Goal: Transaction & Acquisition: Purchase product/service

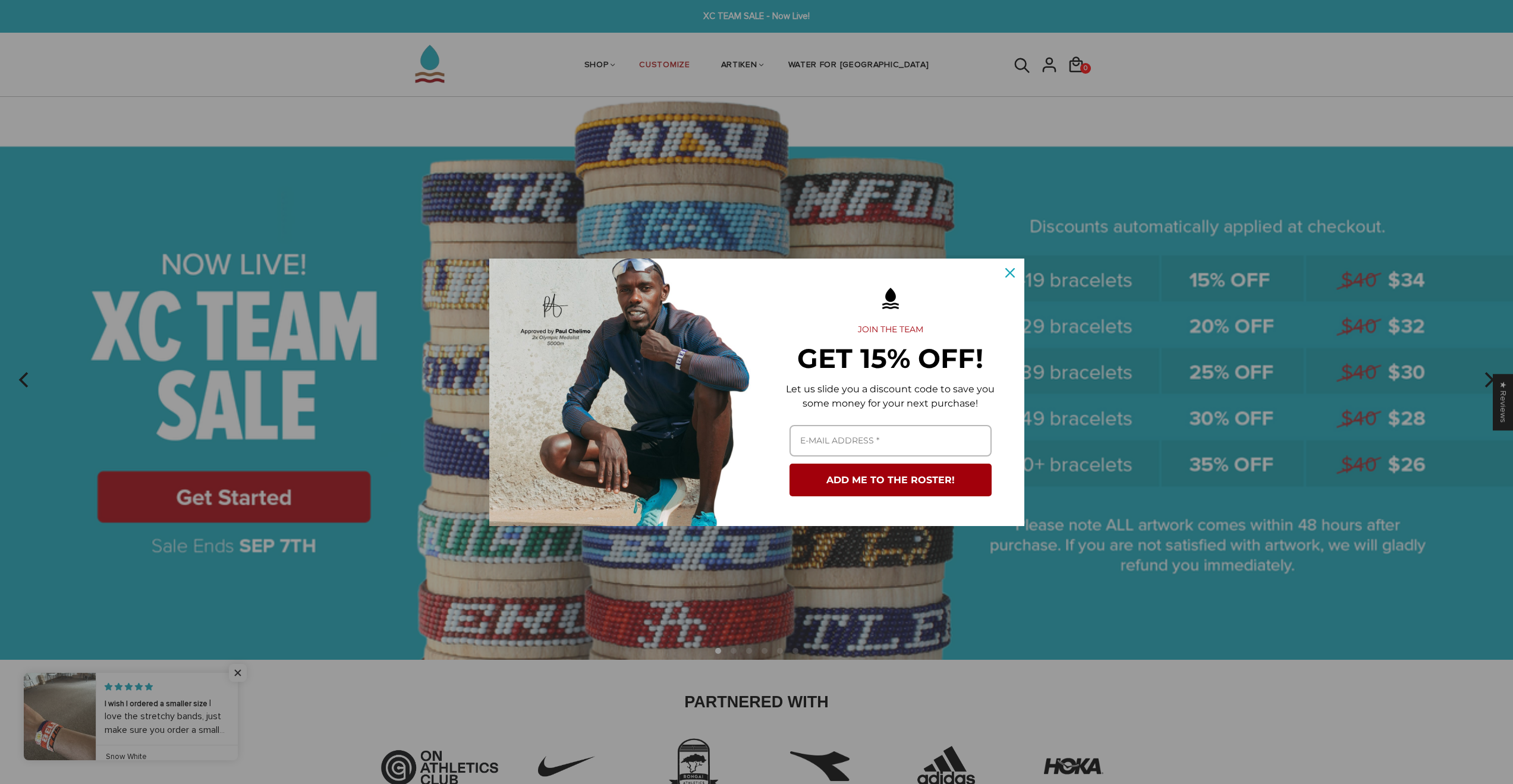
click at [488, 101] on div "Marketing offer form" at bounding box center [756, 392] width 1513 height 784
click at [1010, 268] on icon "close icon" at bounding box center [1010, 273] width 10 height 10
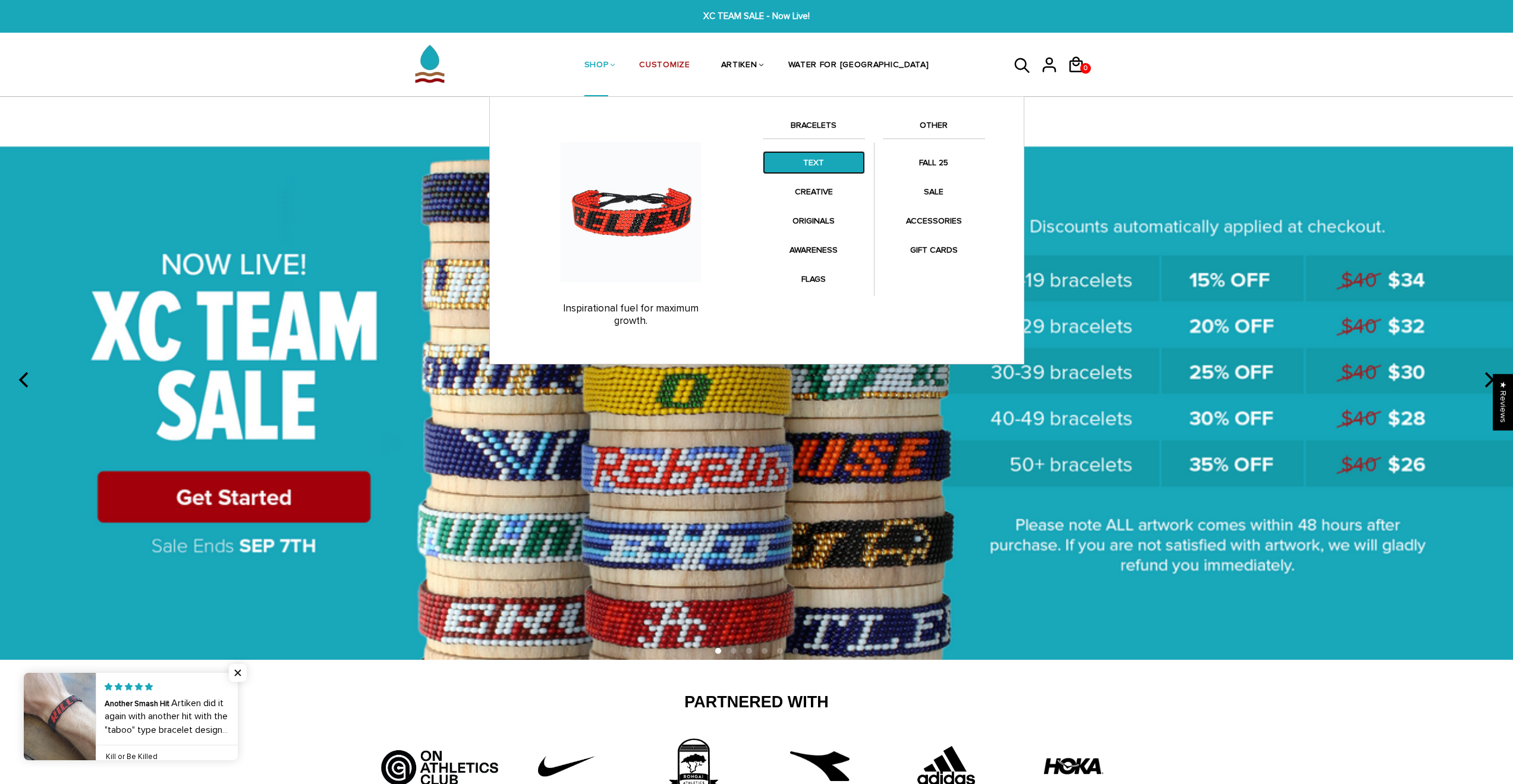
click at [822, 168] on link "TEXT" at bounding box center [813, 162] width 102 height 23
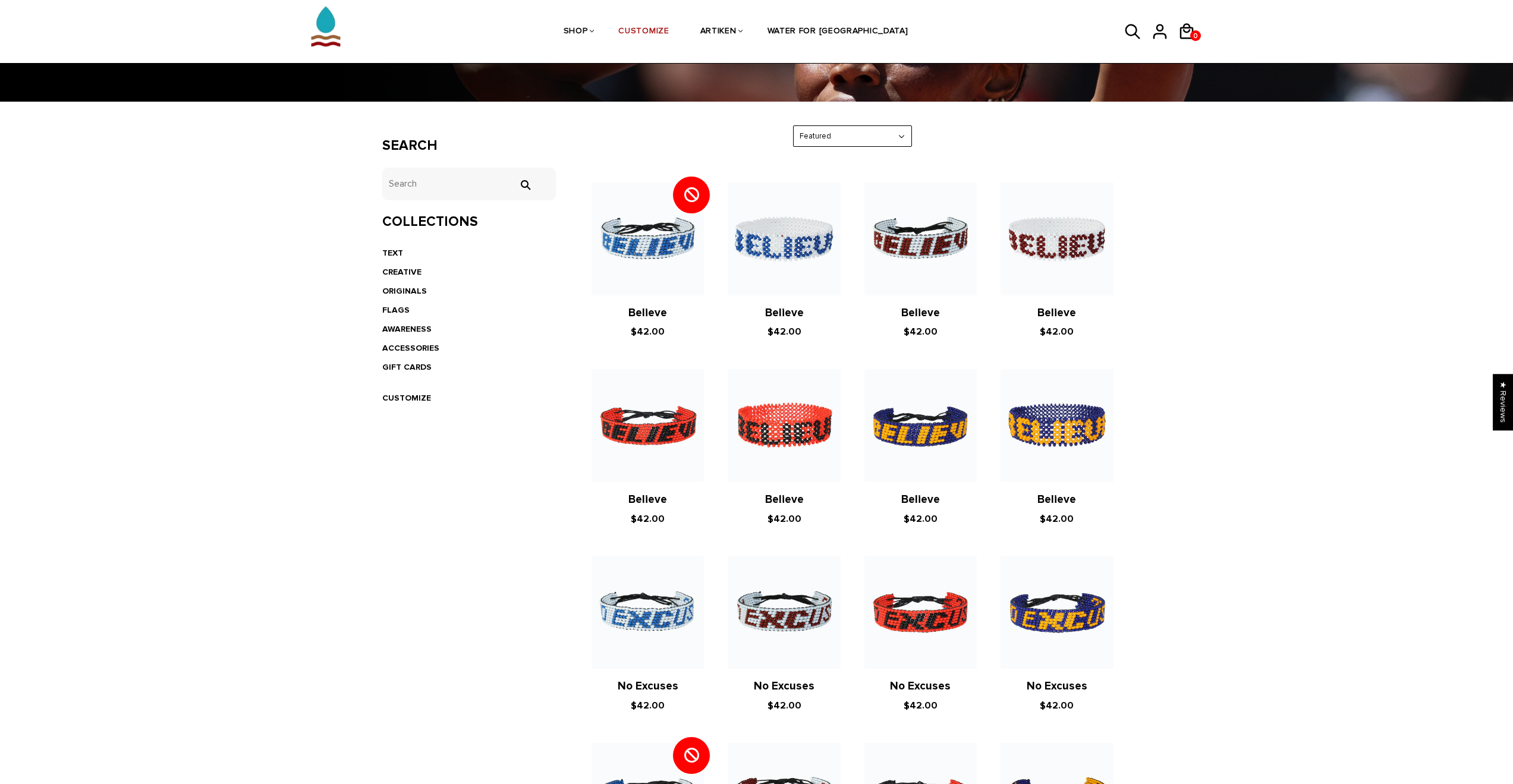
scroll to position [76, 0]
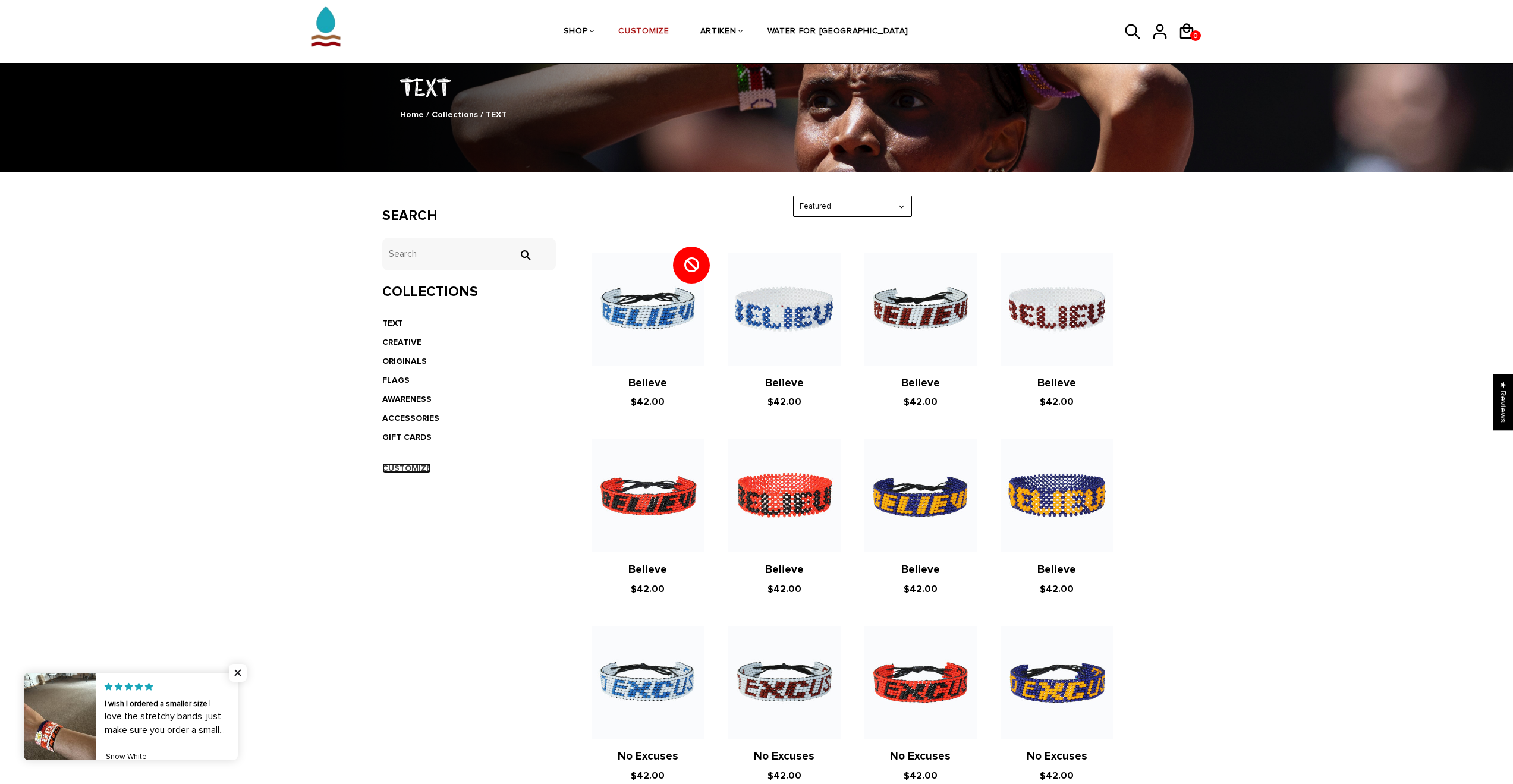
click at [404, 468] on link "CUSTOMIZE" at bounding box center [406, 469] width 49 height 10
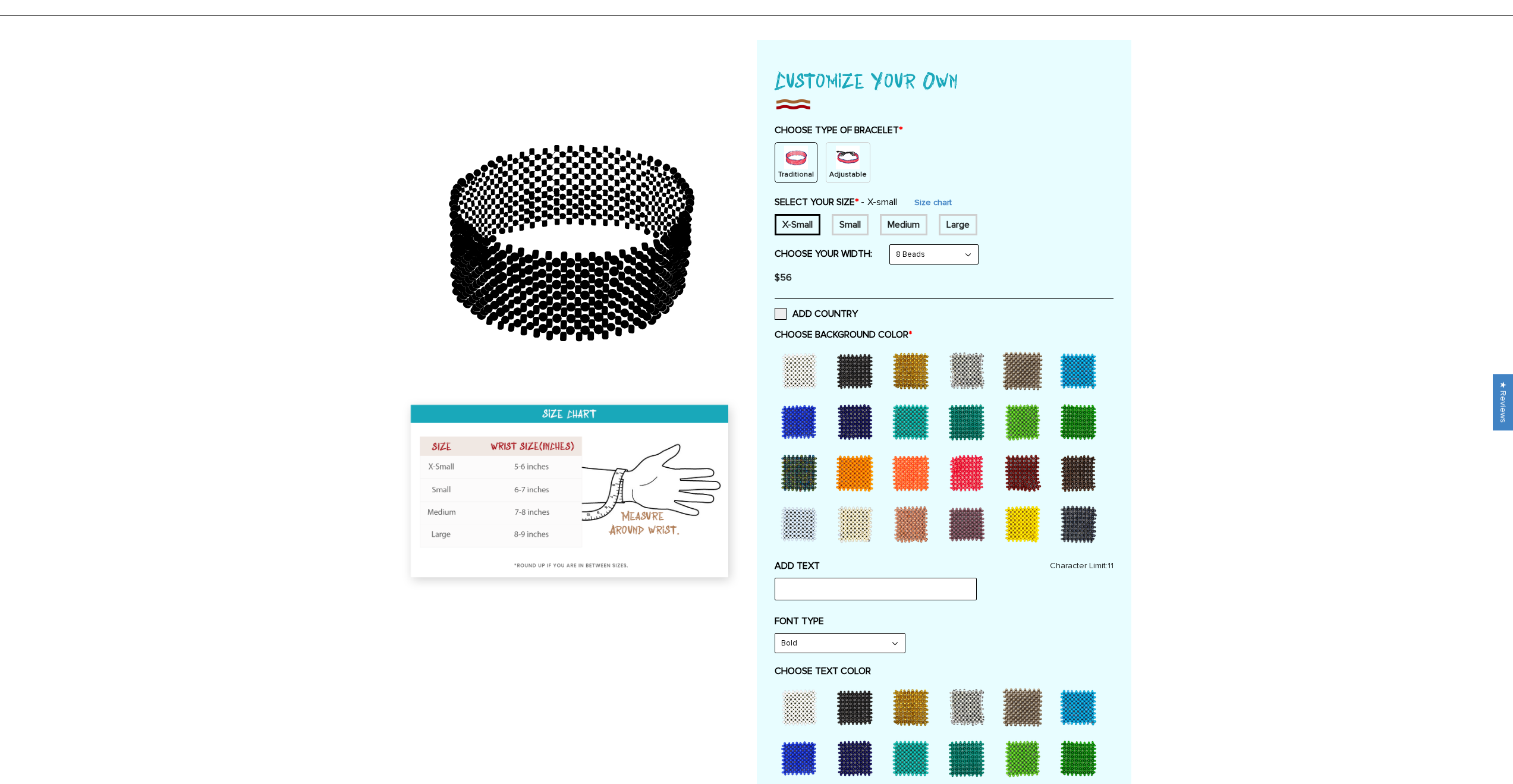
scroll to position [84, 0]
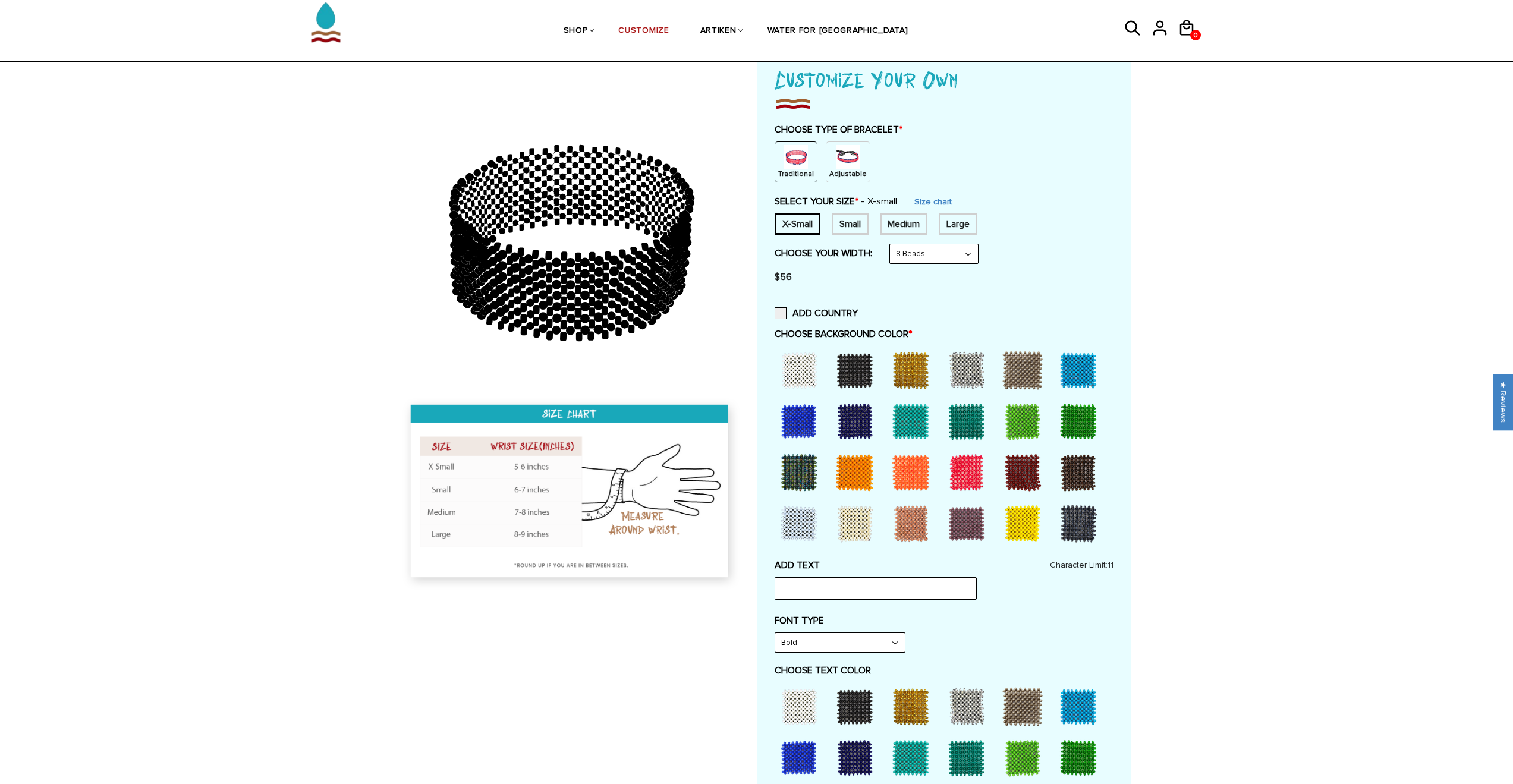
drag, startPoint x: 572, startPoint y: 274, endPoint x: 597, endPoint y: 214, distance: 65.0
click at [591, 221] on icon at bounding box center [570, 243] width 342 height 297
drag, startPoint x: 600, startPoint y: 211, endPoint x: 608, endPoint y: 266, distance: 55.6
click at [608, 266] on icon at bounding box center [570, 243] width 342 height 297
click at [836, 162] on img at bounding box center [848, 157] width 24 height 24
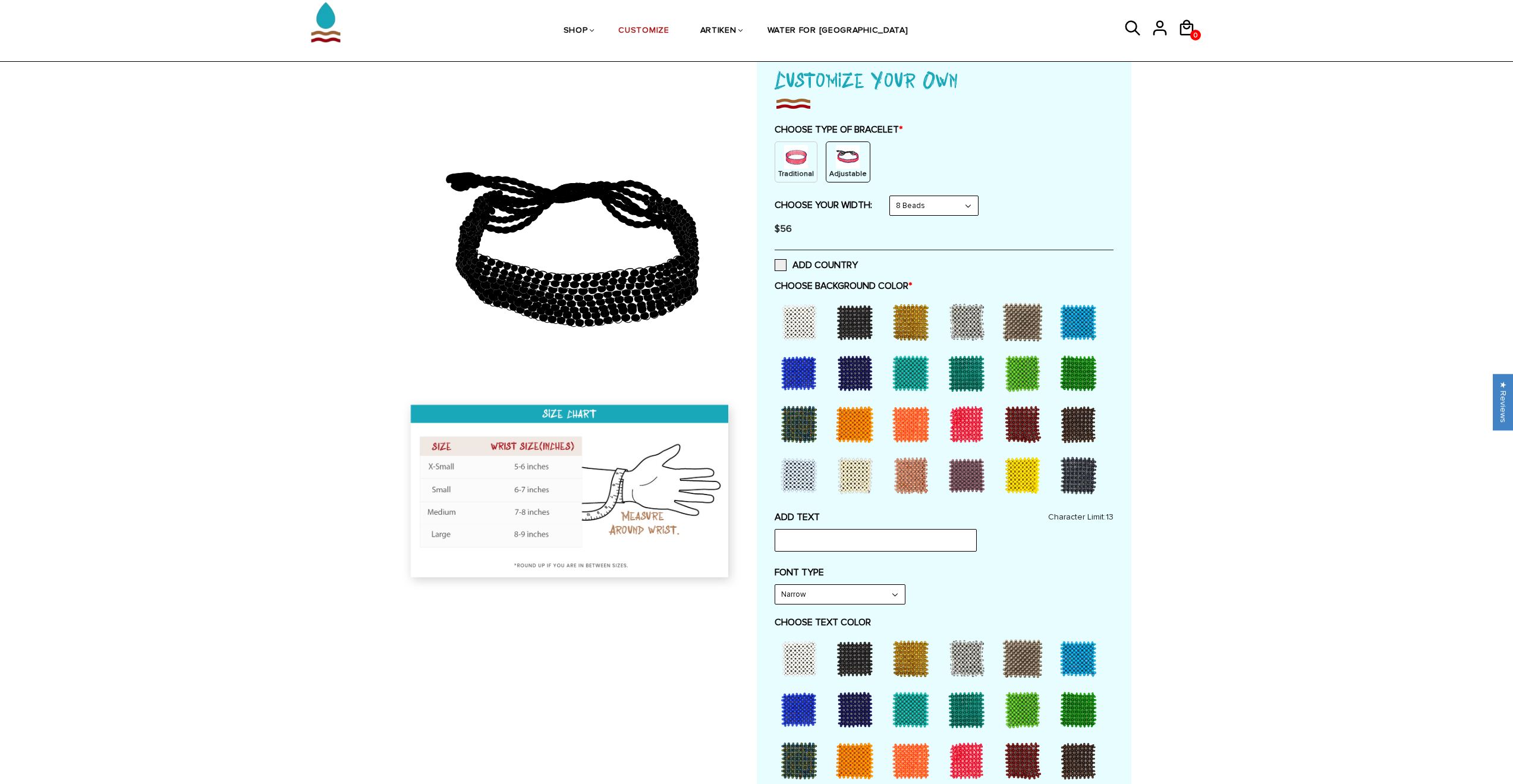
click at [798, 164] on img at bounding box center [796, 157] width 24 height 24
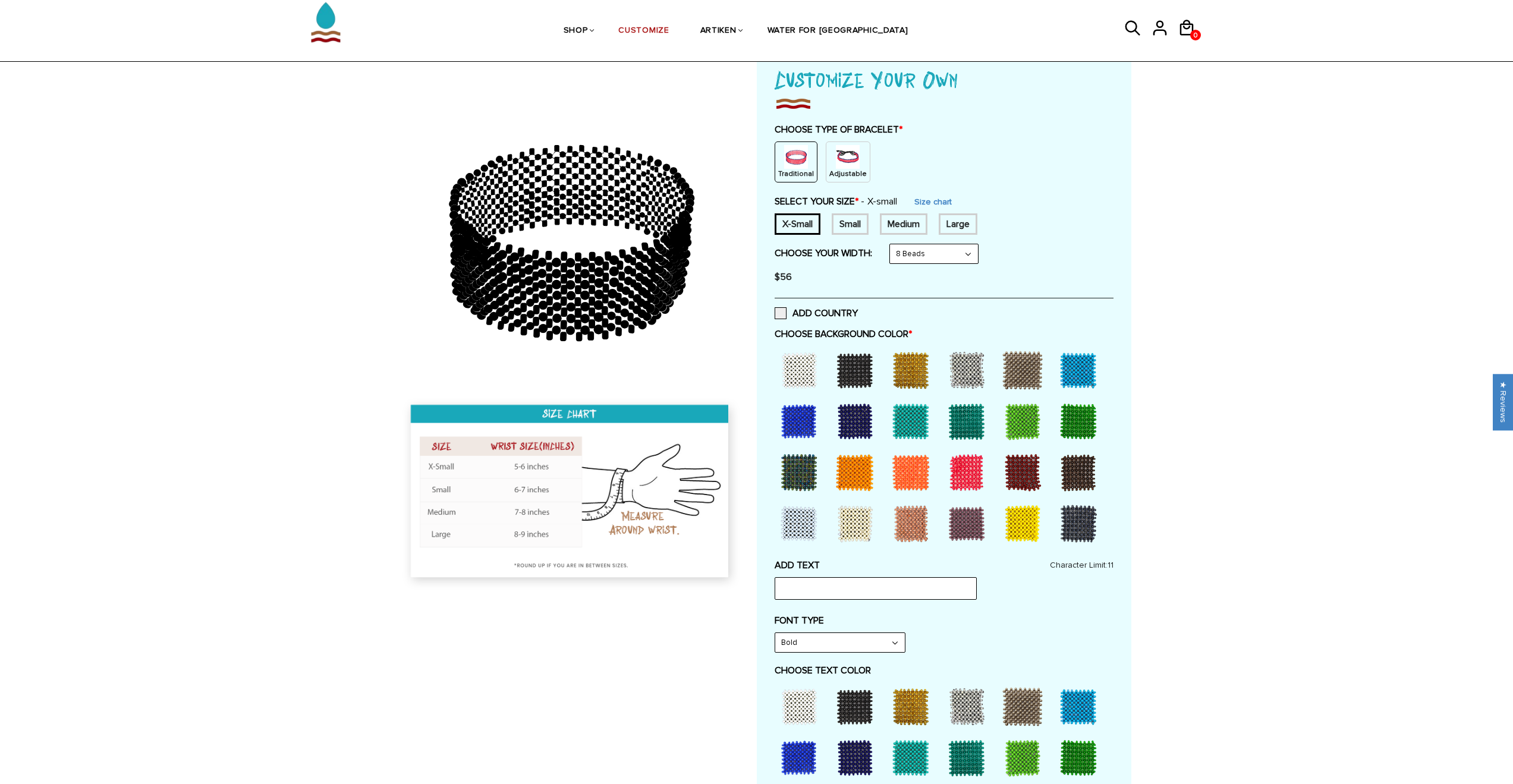
click at [892, 224] on div "Medium" at bounding box center [904, 224] width 48 height 22
click at [922, 245] on select "8 Beads 6 Beads 10 Beads" at bounding box center [934, 253] width 88 height 19
select select "6-beads"
click at [893, 244] on select "8 Beads 6 Beads 10 Beads" at bounding box center [934, 253] width 88 height 19
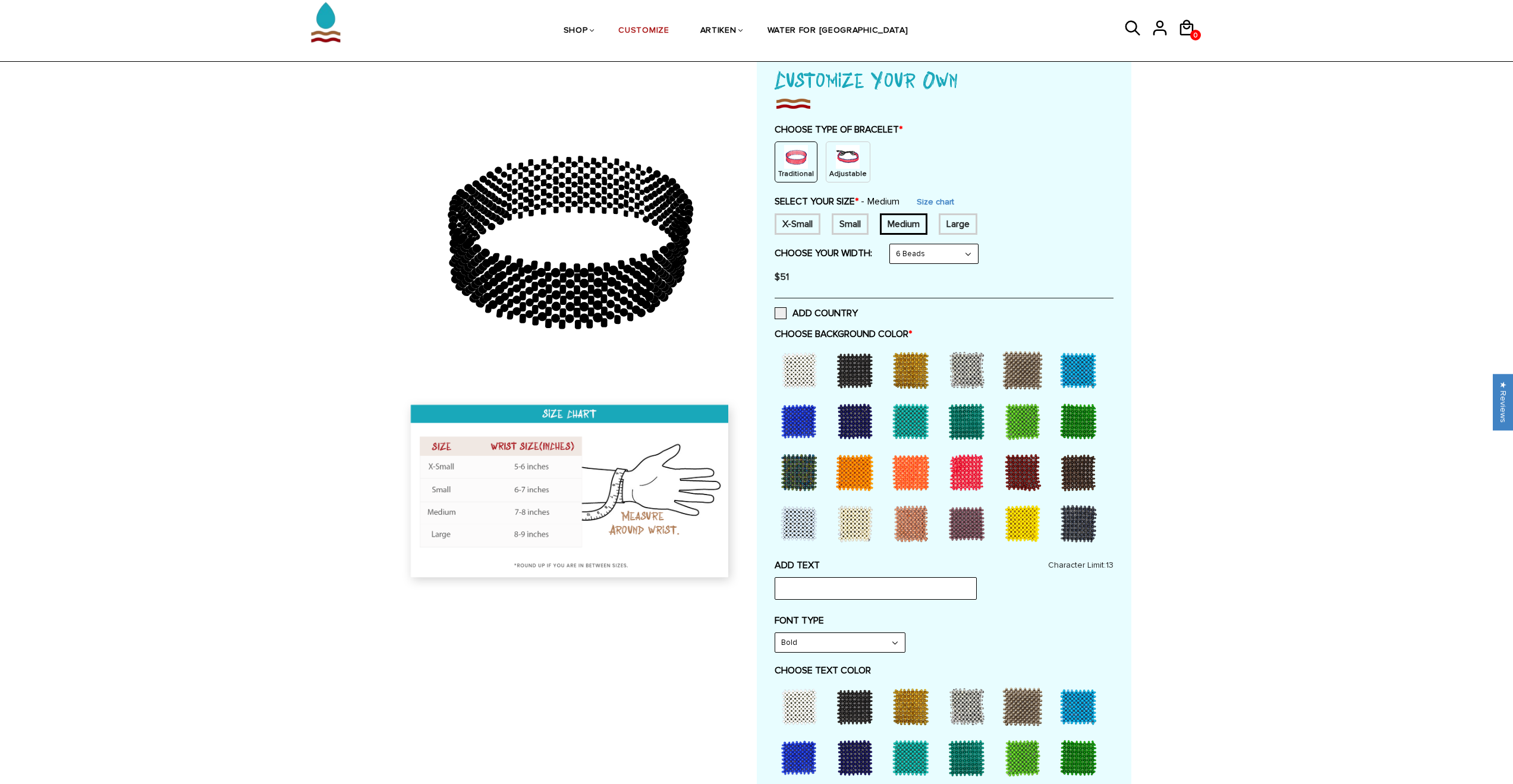
click at [881, 280] on div "$51" at bounding box center [943, 277] width 339 height 24
click at [851, 379] on div at bounding box center [855, 371] width 48 height 48
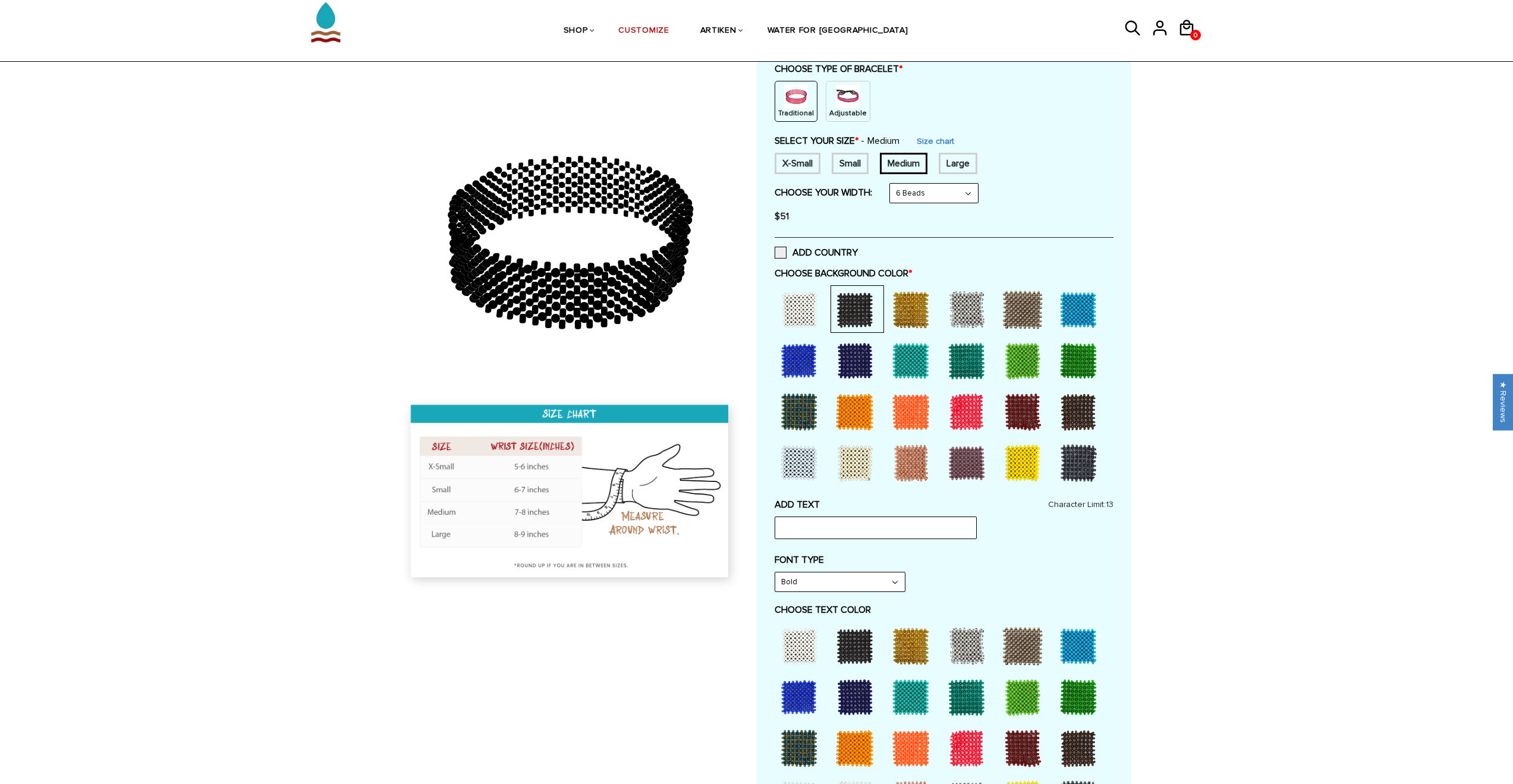
scroll to position [205, 0]
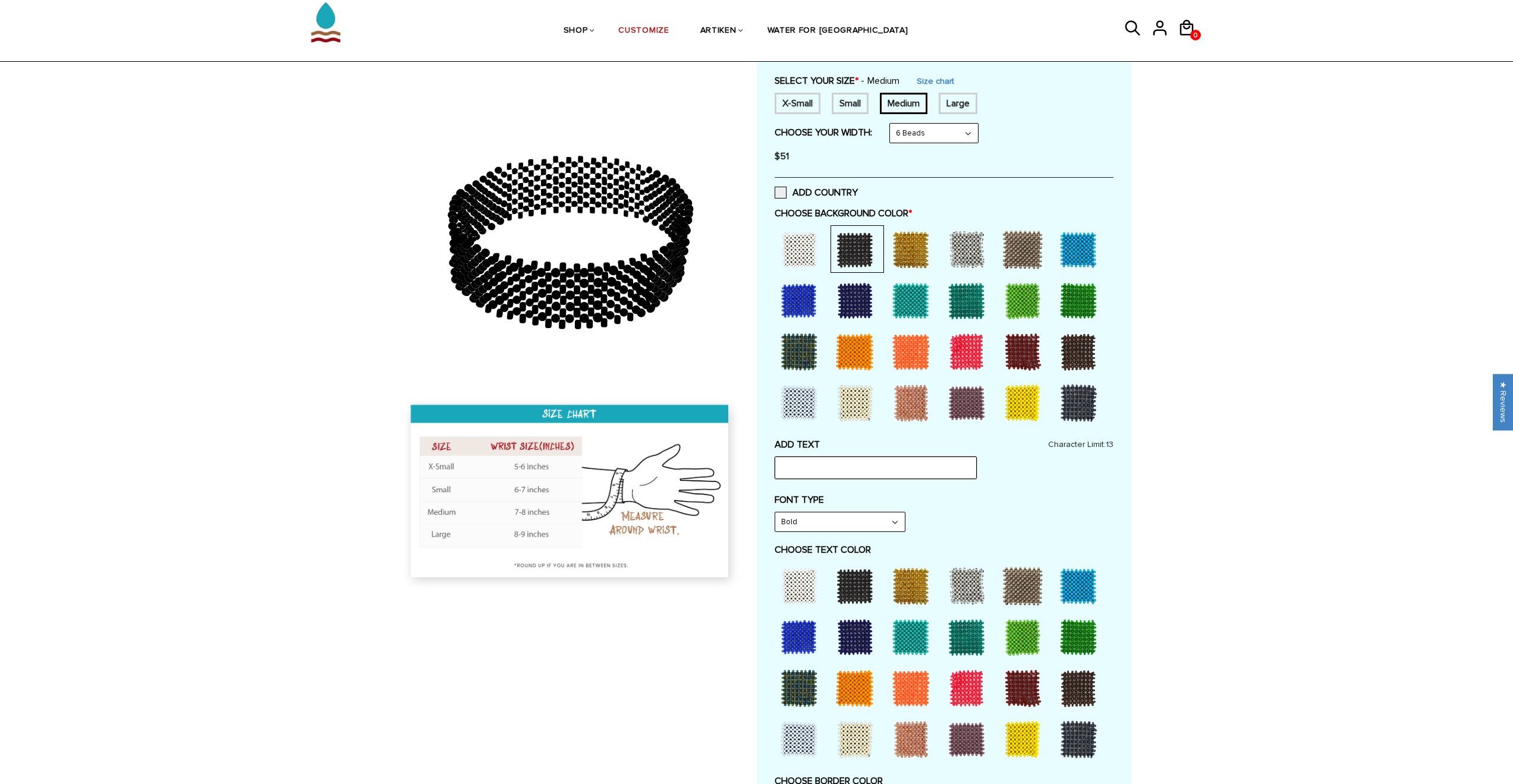
click at [884, 457] on input "text" at bounding box center [875, 468] width 202 height 22
click at [884, 521] on select "Bold" at bounding box center [839, 522] width 129 height 19
click at [864, 590] on div at bounding box center [855, 586] width 48 height 48
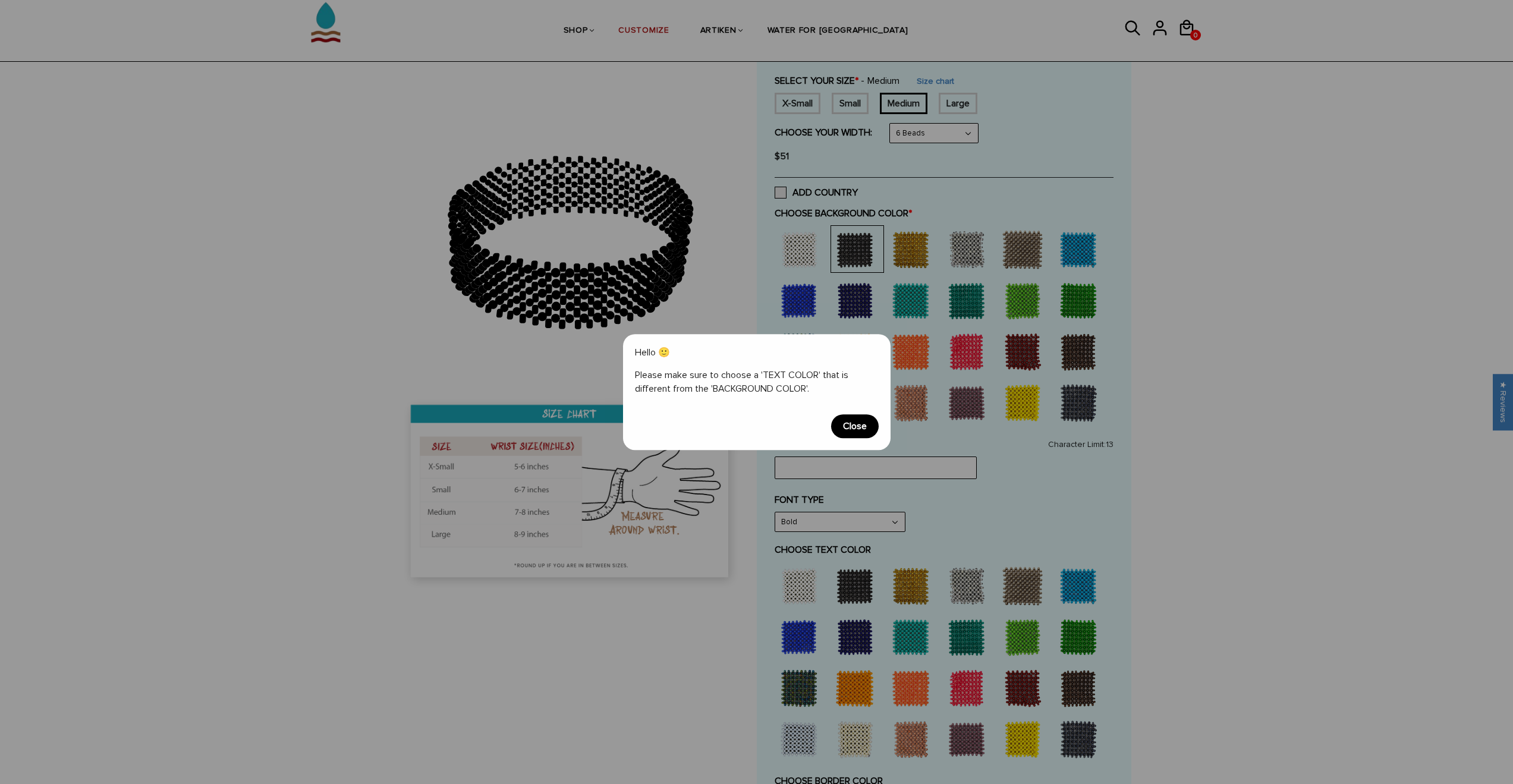
click at [872, 422] on span "Close" at bounding box center [855, 426] width 48 height 24
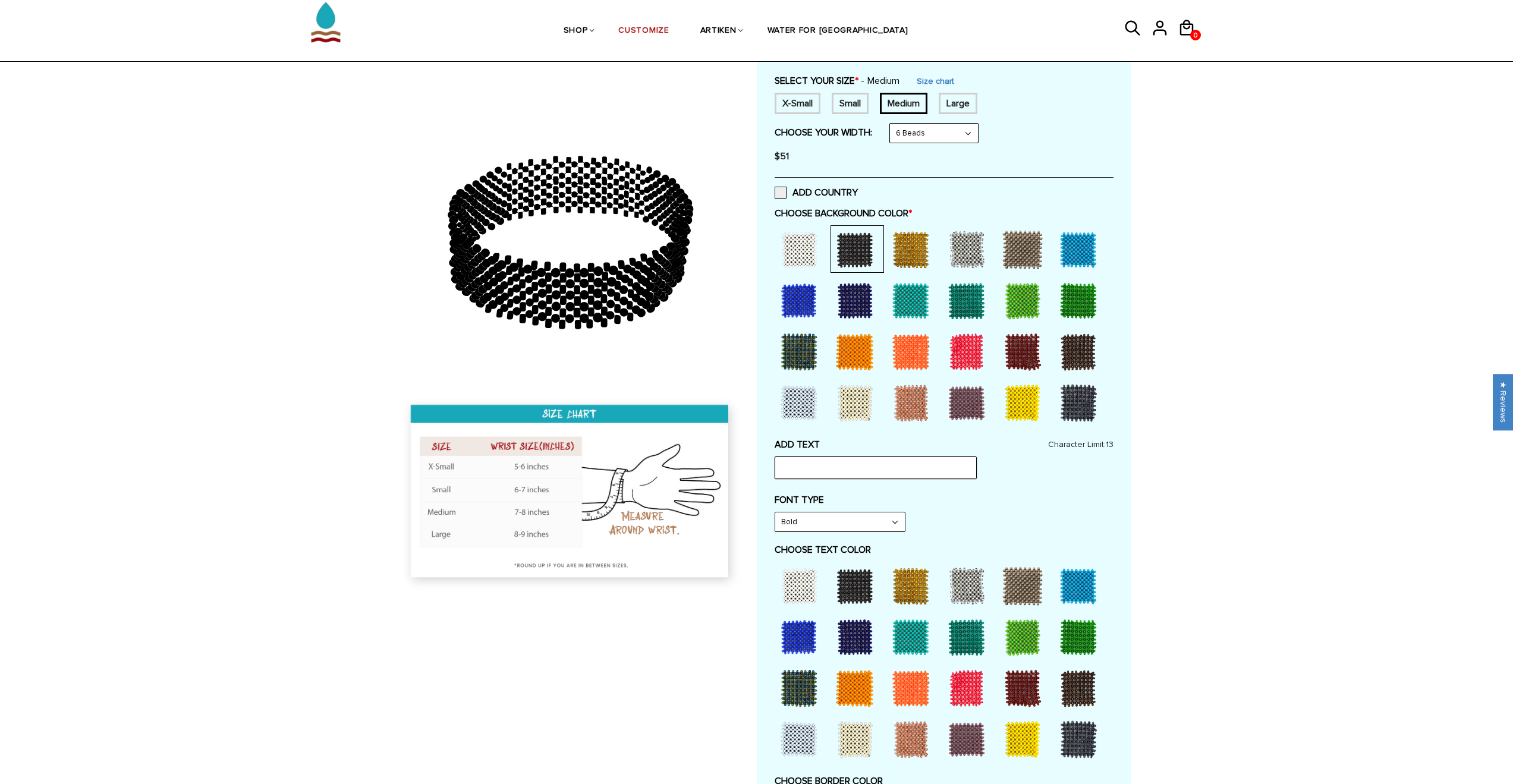
click at [842, 460] on input "text" at bounding box center [875, 468] width 202 height 22
type input "Ryan"
click at [971, 495] on label "FONT TYPE" at bounding box center [943, 500] width 339 height 12
click at [880, 524] on select "Bold" at bounding box center [839, 522] width 129 height 19
click at [775, 513] on select "Bold" at bounding box center [839, 522] width 129 height 19
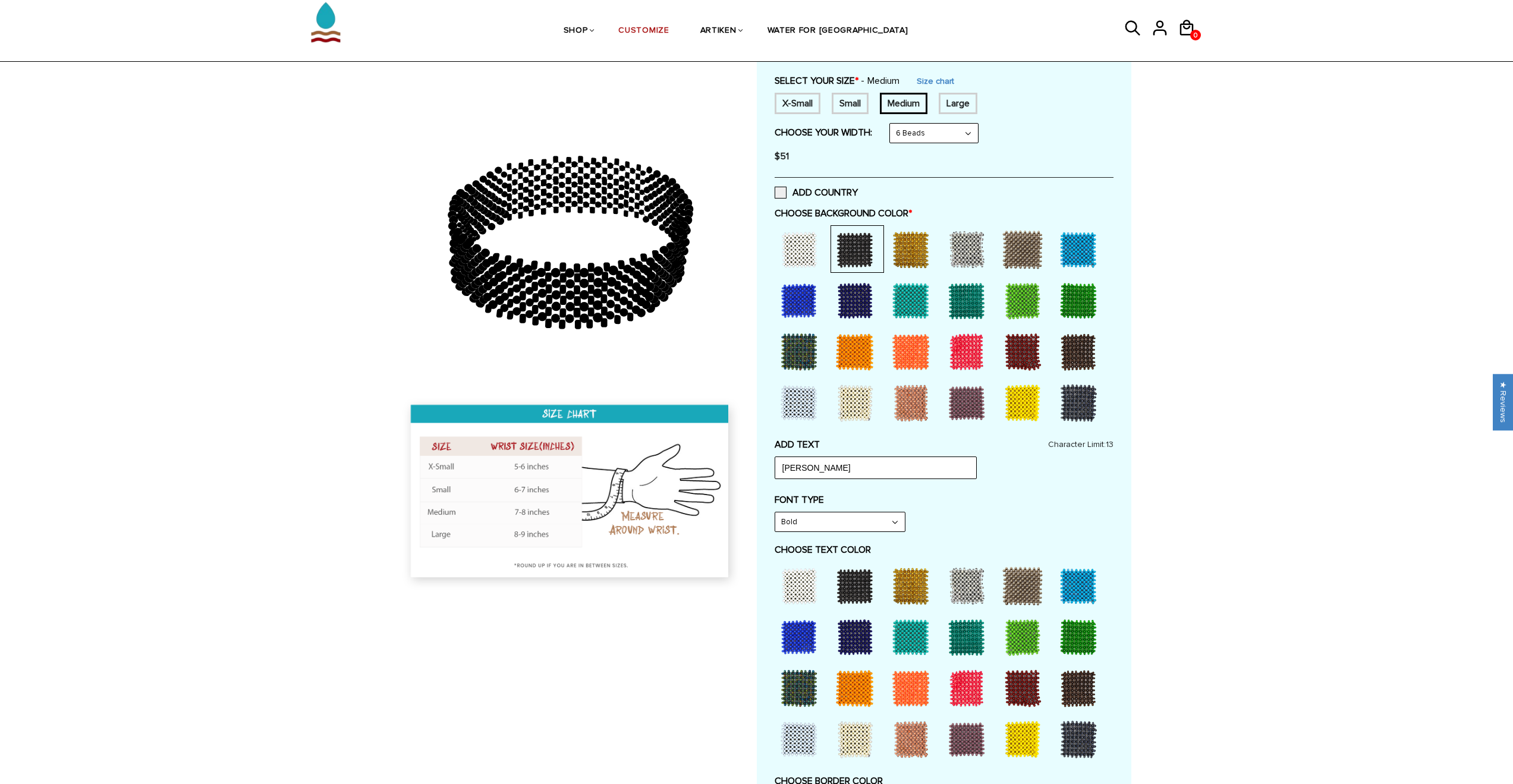
click at [862, 579] on div at bounding box center [855, 586] width 48 height 48
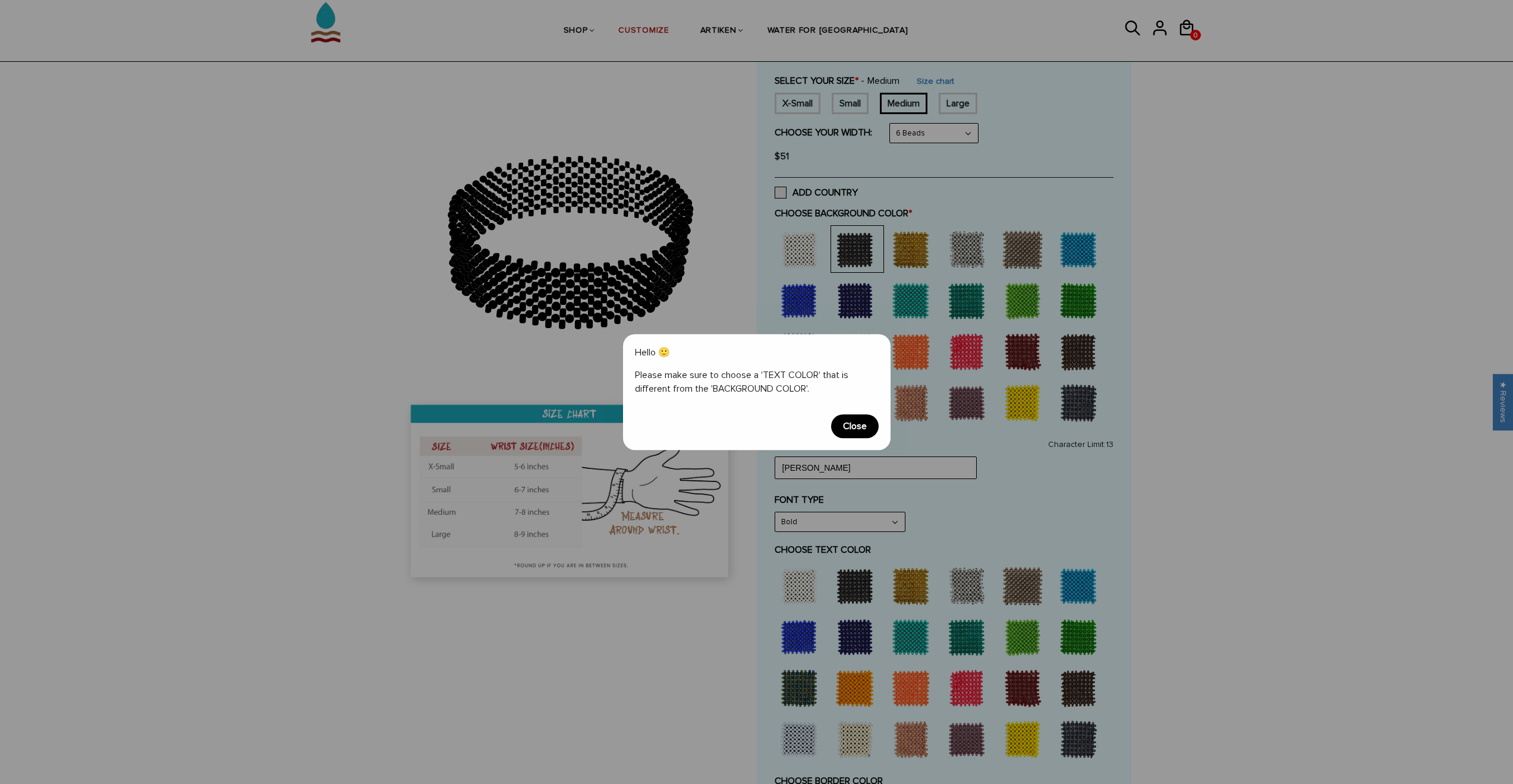
click at [853, 418] on span "Close" at bounding box center [855, 426] width 48 height 24
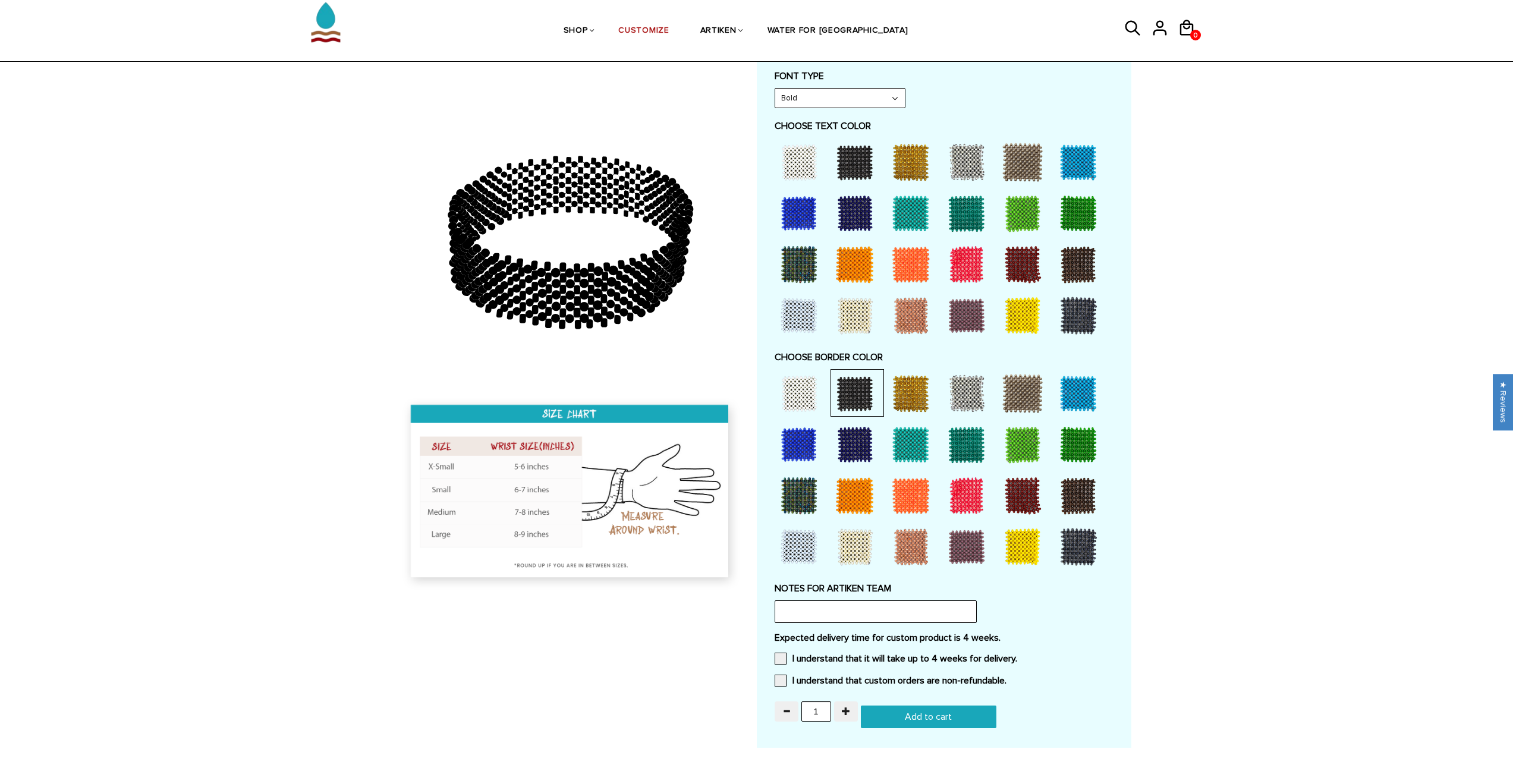
scroll to position [797, 0]
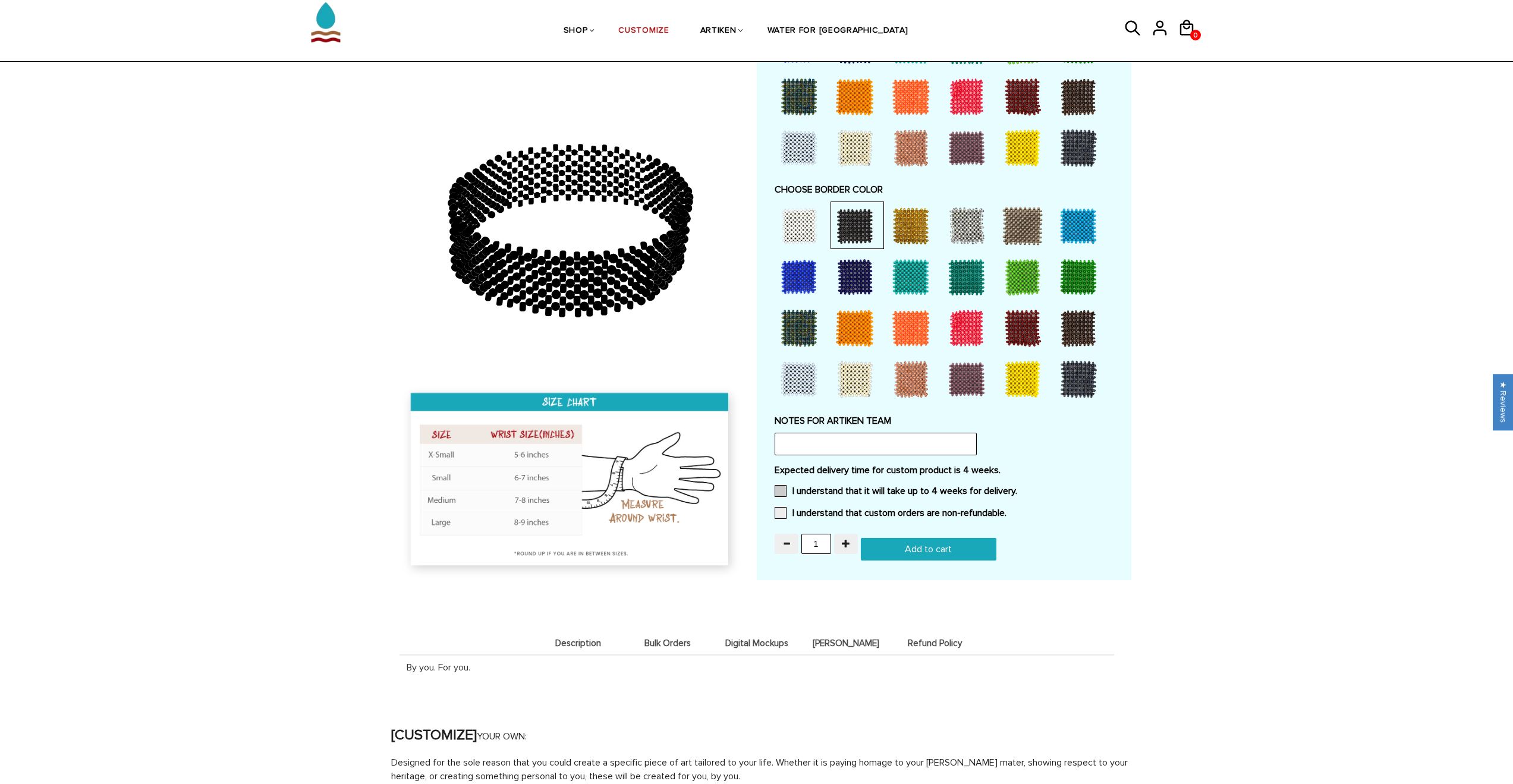
click at [807, 485] on label "I understand that it will take up to 4 weeks for delivery." at bounding box center [896, 491] width 242 height 12
click at [1017, 487] on input "I understand that it will take up to 4 weeks for delivery." at bounding box center [1017, 487] width 0 height 0
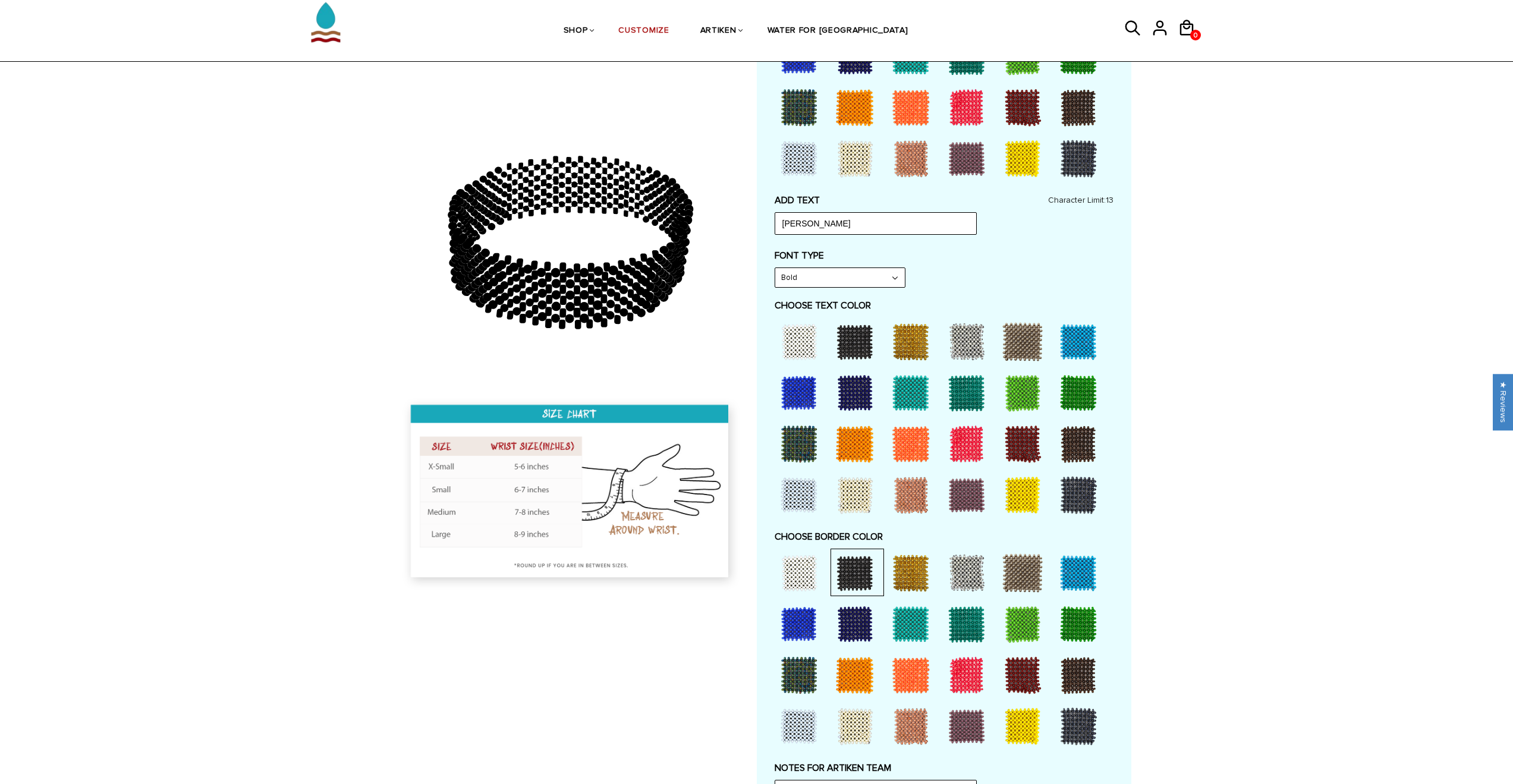
scroll to position [448, 0]
click at [1212, 162] on div "Home / [CUSTOMIZE] YOUR OWN" at bounding box center [756, 403] width 1513 height 1456
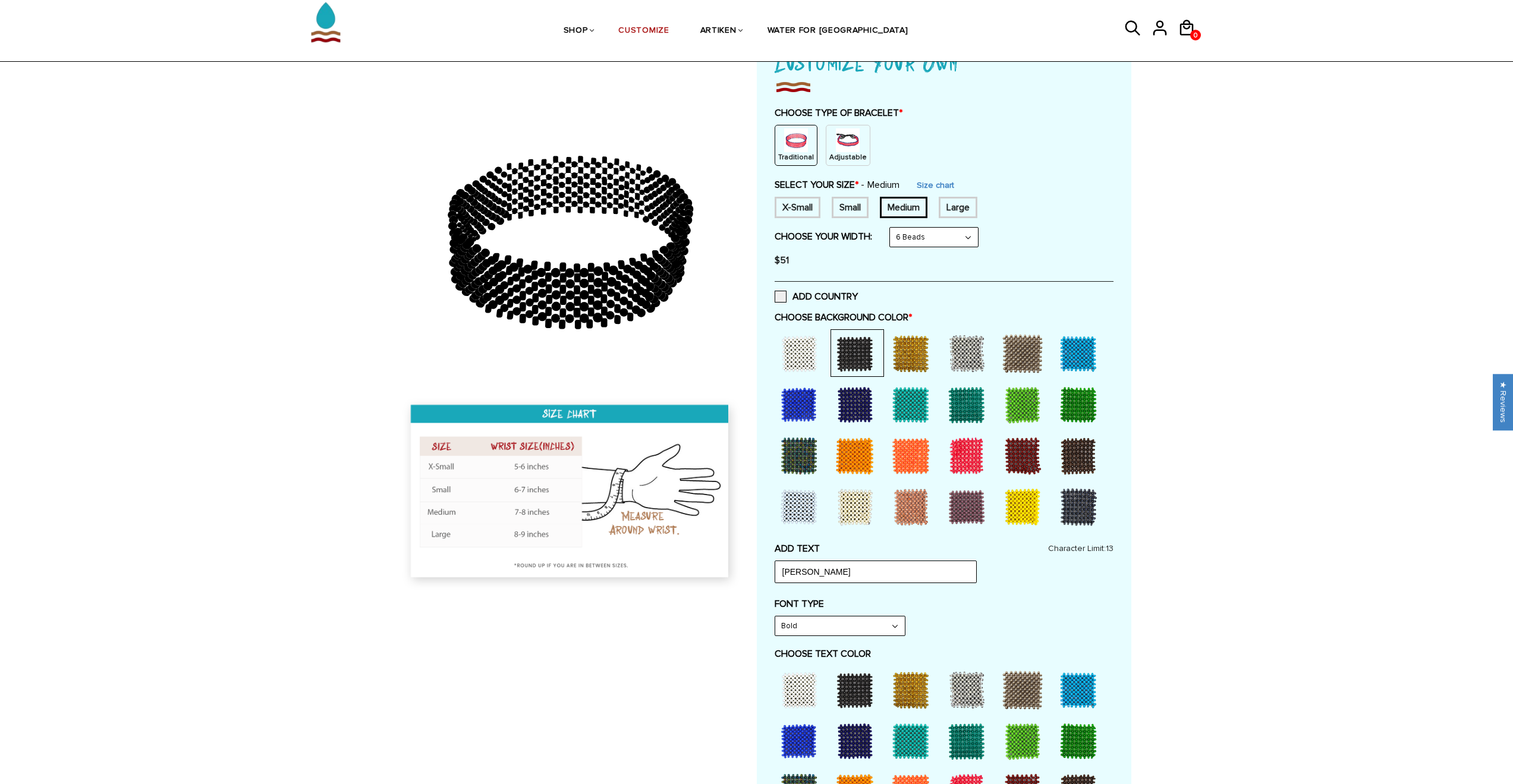
scroll to position [0, 0]
